Goal: Task Accomplishment & Management: Manage account settings

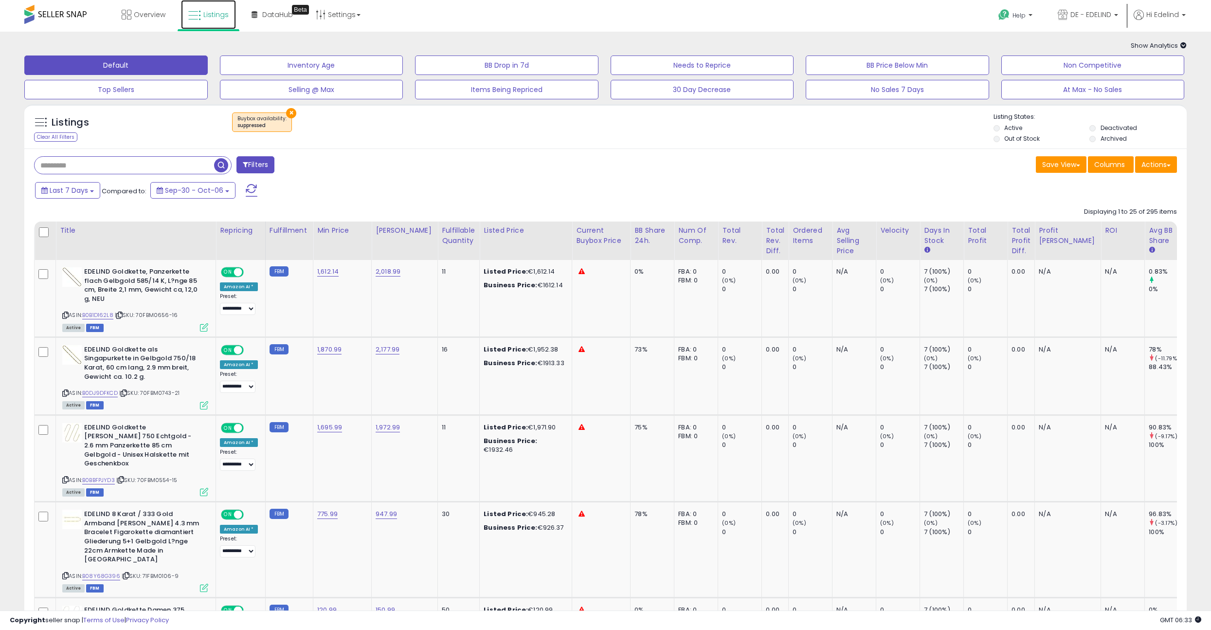
click at [220, 18] on span "Listings" at bounding box center [215, 15] width 25 height 10
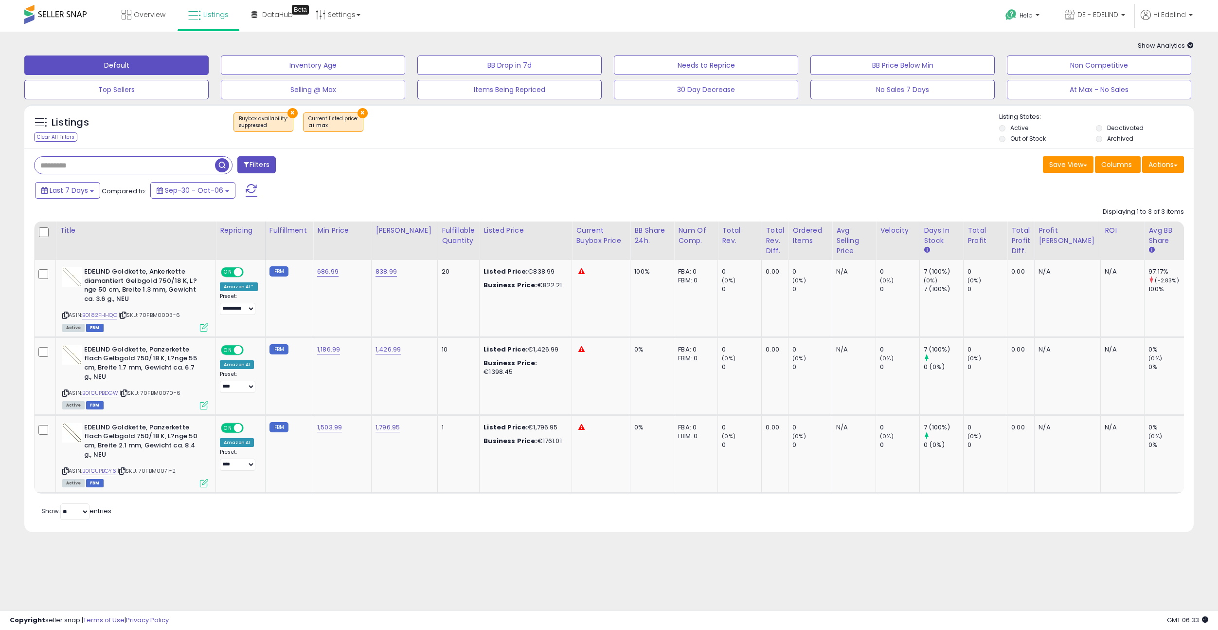
click at [358, 111] on button "×" at bounding box center [363, 113] width 10 height 10
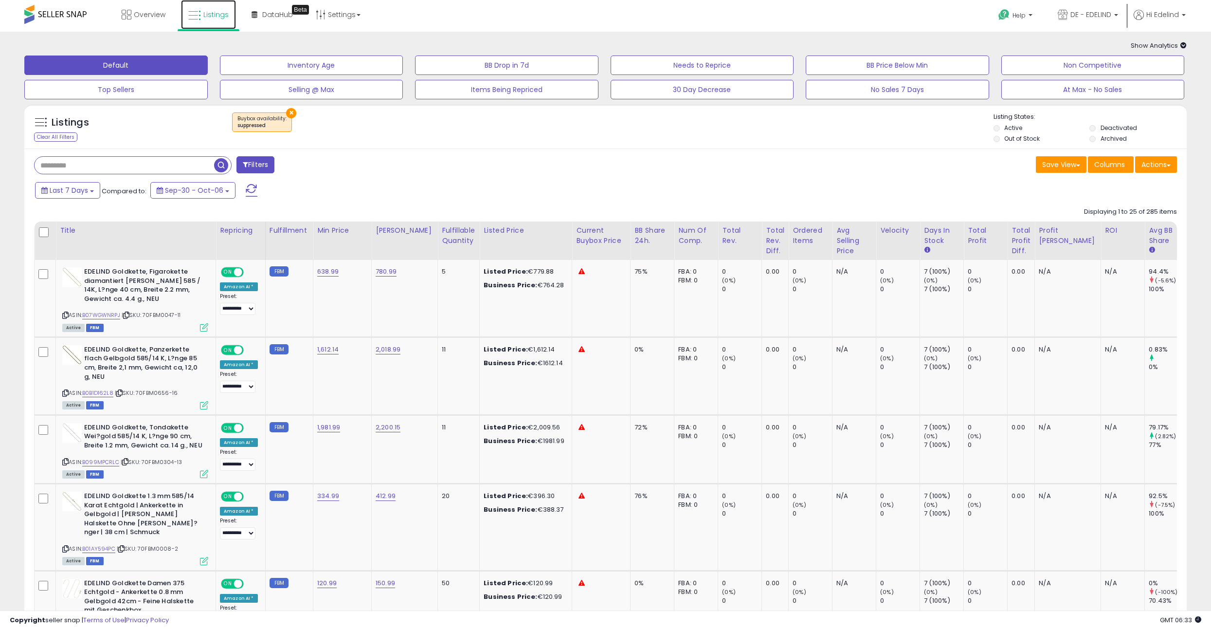
click at [208, 12] on span "Listings" at bounding box center [215, 15] width 25 height 10
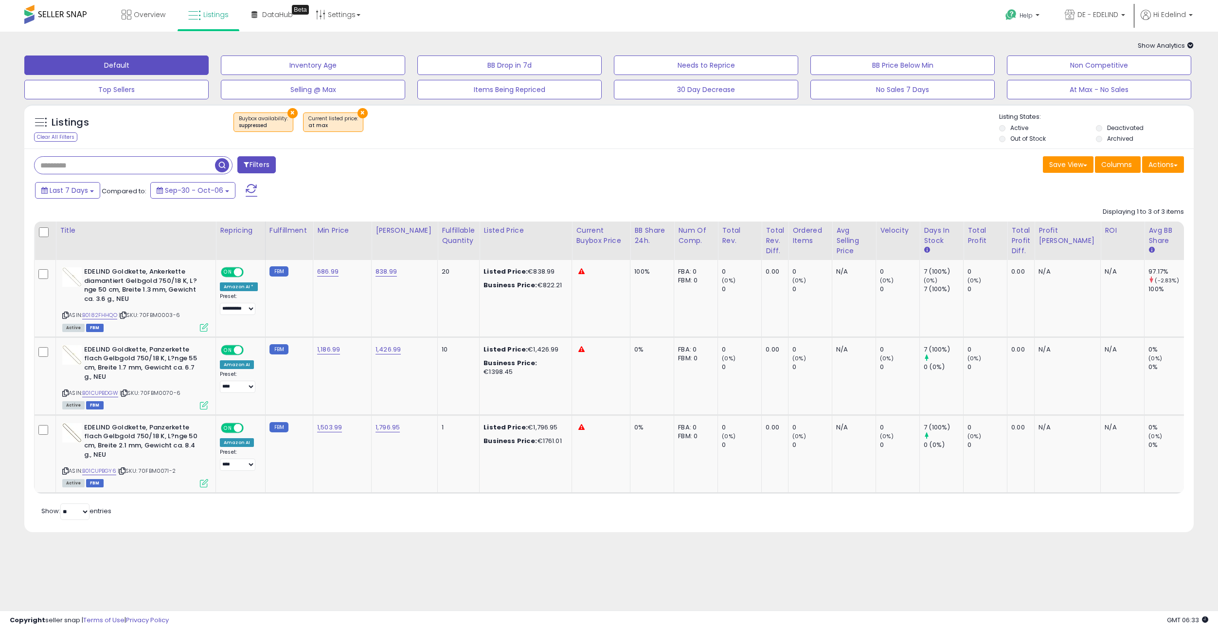
click at [289, 109] on button "×" at bounding box center [293, 113] width 10 height 10
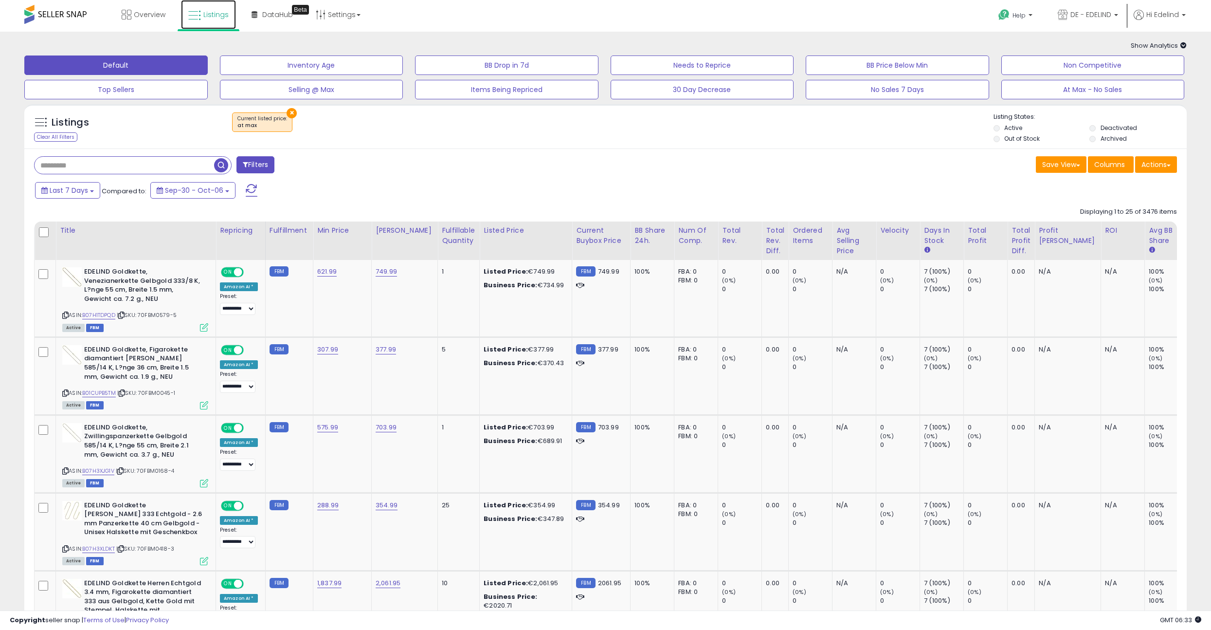
click at [206, 15] on span "Listings" at bounding box center [215, 15] width 25 height 10
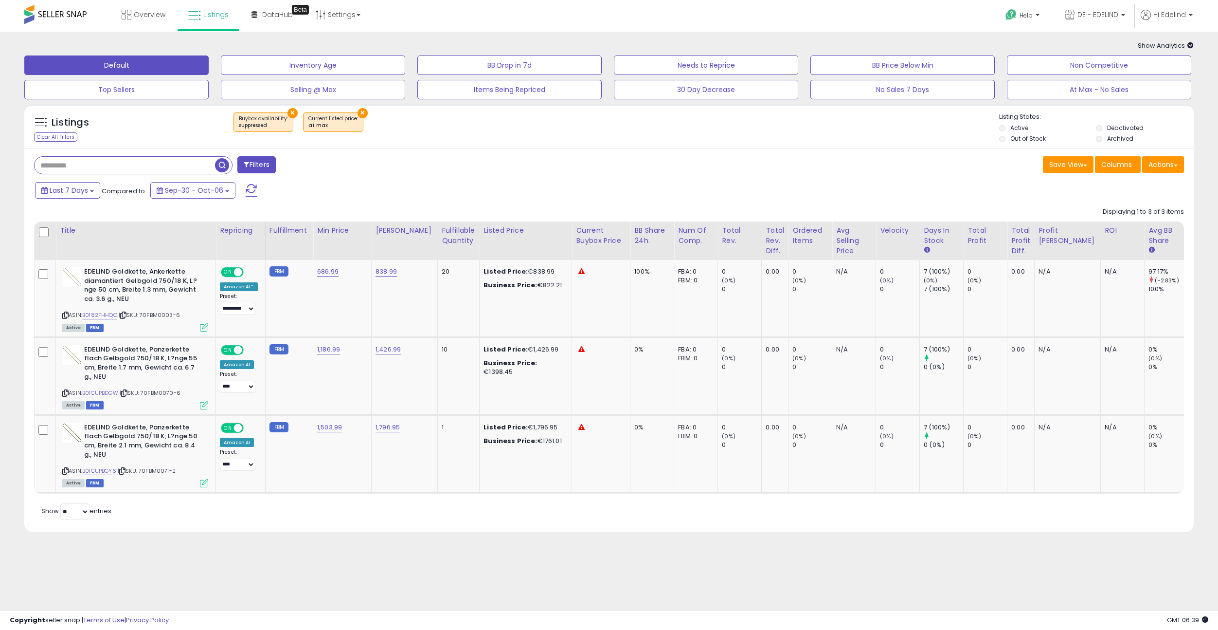
drag, startPoint x: 633, startPoint y: 170, endPoint x: 624, endPoint y: 175, distance: 10.4
click at [633, 171] on div "Save View Save As New View Update Current View Columns Actions Import Export Vi…" at bounding box center [900, 165] width 582 height 19
